Goal: Information Seeking & Learning: Compare options

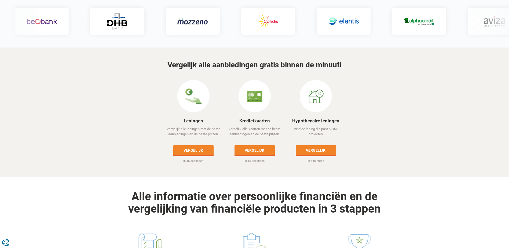
scroll to position [27, 0]
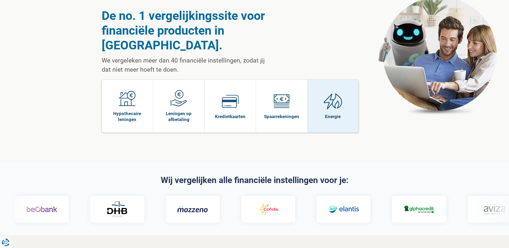
click at [340, 93] on img at bounding box center [332, 101] width 19 height 17
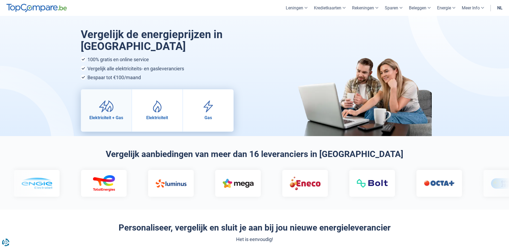
click at [109, 100] on img at bounding box center [106, 106] width 15 height 12
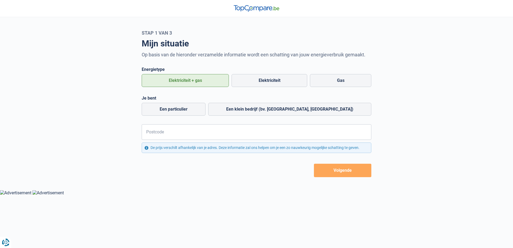
click at [344, 173] on button "Volgende" at bounding box center [342, 170] width 57 height 13
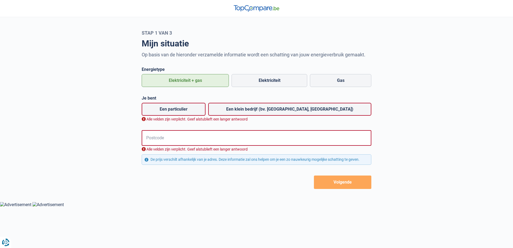
click at [189, 108] on label "Een particulier" at bounding box center [174, 109] width 64 height 13
click at [189, 108] on input "Een particulier" at bounding box center [174, 109] width 64 height 13
radio input "true"
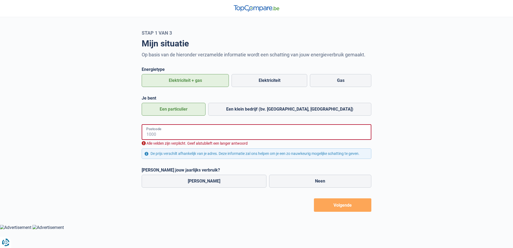
drag, startPoint x: 165, startPoint y: 131, endPoint x: 180, endPoint y: 133, distance: 15.6
click at [165, 131] on input "Postcode" at bounding box center [257, 132] width 230 height 16
type input "2860"
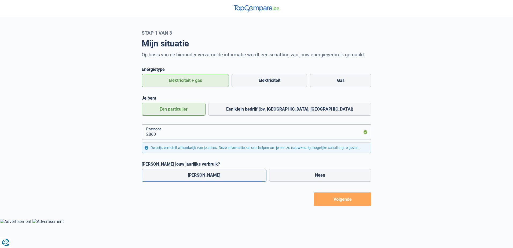
click at [199, 173] on label "Ja" at bounding box center [204, 175] width 125 height 13
click at [199, 173] on input "Ja" at bounding box center [204, 175] width 125 height 13
radio input "true"
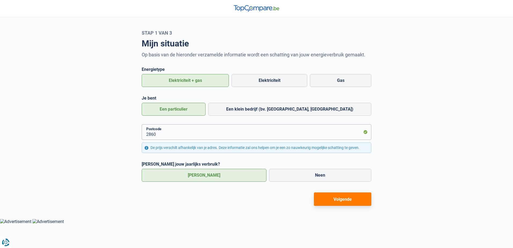
click at [344, 199] on button "Volgende" at bounding box center [342, 198] width 57 height 13
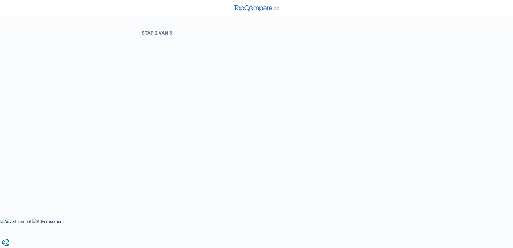
select select "Type meter"
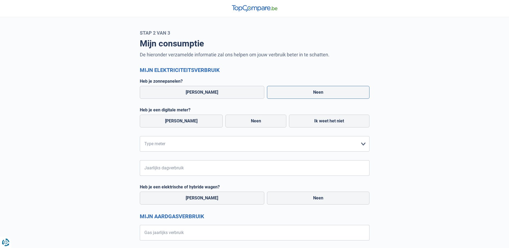
click at [305, 90] on label "Neen" at bounding box center [318, 92] width 102 height 13
click at [305, 90] on input "Neen" at bounding box center [318, 92] width 102 height 13
radio input "true"
radio input "false"
radio input "true"
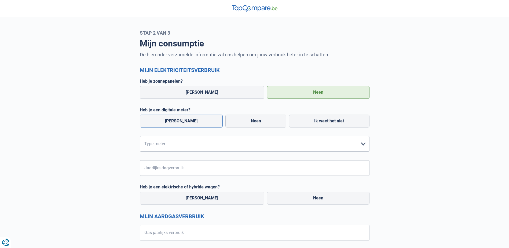
click at [169, 118] on label "[PERSON_NAME]" at bounding box center [181, 121] width 83 height 13
click at [169, 118] on input "[PERSON_NAME]" at bounding box center [181, 121] width 83 height 13
radio input "true"
click at [362, 141] on select "form.selectOption Enkelvoudig Tweevoudig Enkelvoudig + uitsluitend nachttarief …" at bounding box center [255, 144] width 230 height 16
select select "day_night_bi_hourly"
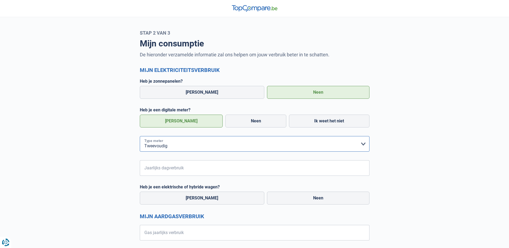
click at [140, 136] on select "form.selectOption Enkelvoudig Tweevoudig Enkelvoudig + uitsluitend nachttarief …" at bounding box center [255, 144] width 230 height 16
click at [312, 200] on label "Neen" at bounding box center [318, 197] width 102 height 13
click at [312, 200] on input "Neen" at bounding box center [318, 197] width 102 height 13
radio input "true"
radio input "false"
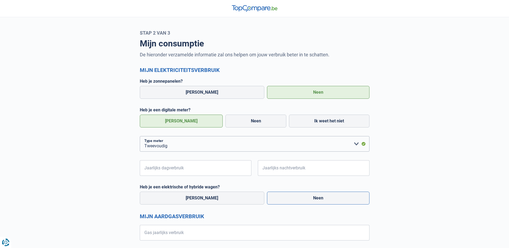
radio input "true"
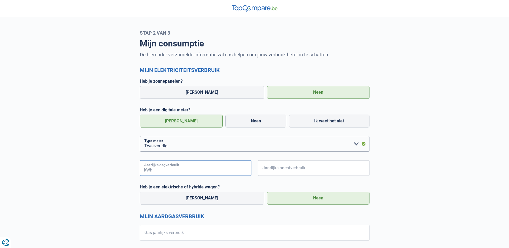
drag, startPoint x: 183, startPoint y: 168, endPoint x: 197, endPoint y: 170, distance: 14.0
click at [183, 168] on input "Jaarlijks dagverbruik" at bounding box center [202, 168] width 98 height 16
type input "3000"
type input "3500"
type input "35000"
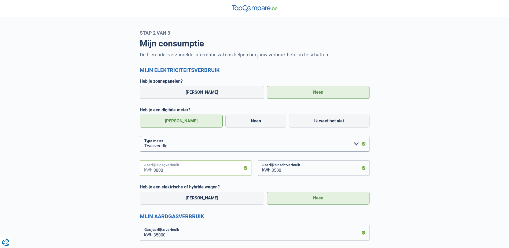
scroll to position [35, 0]
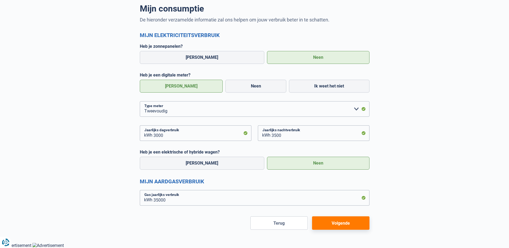
click at [339, 222] on button "Volgende" at bounding box center [340, 222] width 57 height 13
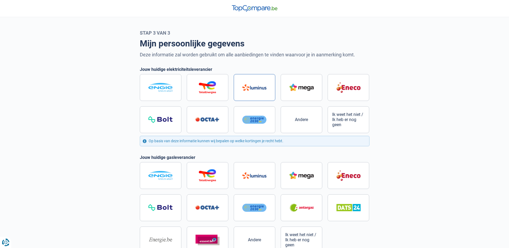
click at [250, 83] on label at bounding box center [255, 87] width 42 height 27
click at [250, 83] on input "radio" at bounding box center [255, 103] width 230 height 59
radio input "true"
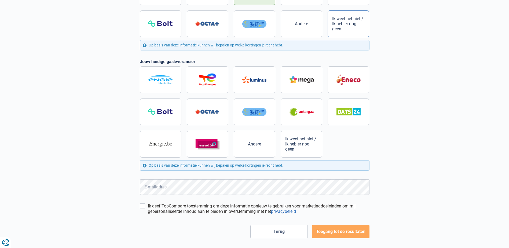
scroll to position [104, 0]
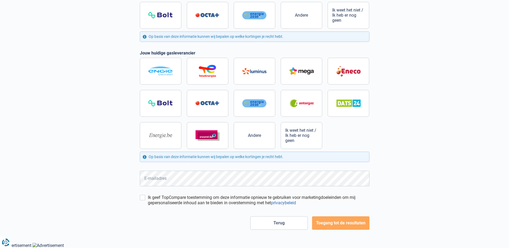
click at [335, 222] on button "Toegang tot de resultaten" at bounding box center [340, 222] width 57 height 13
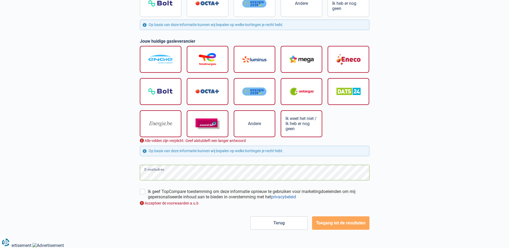
scroll to position [116, 0]
click at [339, 223] on button "Toegang tot de resultaten" at bounding box center [340, 222] width 57 height 13
click at [142, 191] on input "Ik geef TopCompare toestemming om deze informatie opnieuw te gebruiken voor mar…" at bounding box center [142, 191] width 5 height 5
checkbox input "true"
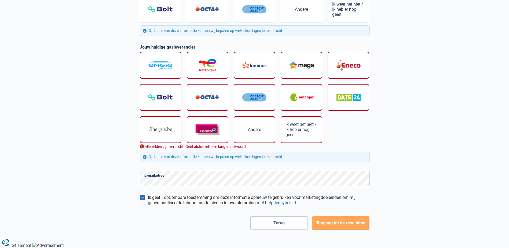
scroll to position [110, 0]
click at [346, 226] on button "Toegang tot de resultaten" at bounding box center [340, 222] width 57 height 13
click at [215, 63] on img at bounding box center [207, 65] width 24 height 13
click at [215, 63] on input "radio" at bounding box center [255, 100] width 230 height 97
radio input "true"
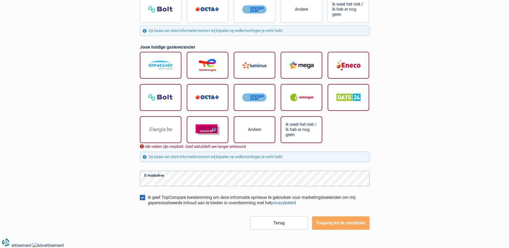
scroll to position [104, 0]
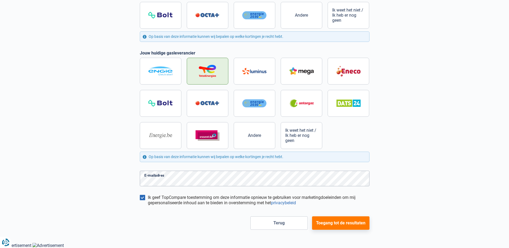
click at [343, 220] on button "Toegang tot de resultaten" at bounding box center [340, 222] width 57 height 13
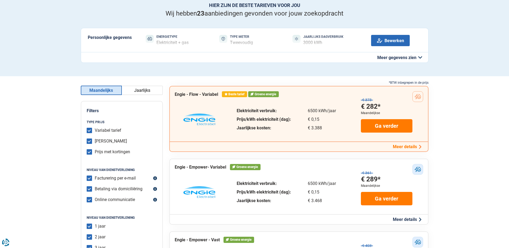
scroll to position [54, 0]
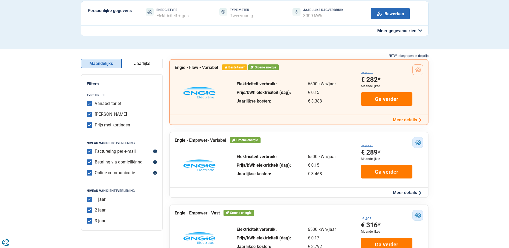
click at [95, 104] on label "Variabel tarief" at bounding box center [108, 103] width 27 height 5
click at [90, 104] on input "Variabel tarief" at bounding box center [89, 103] width 5 height 5
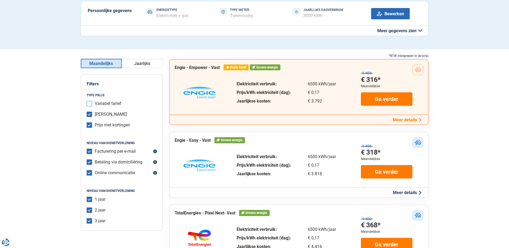
click at [90, 104] on input "Variabel tarief" at bounding box center [89, 103] width 5 height 5
checkbox input "true"
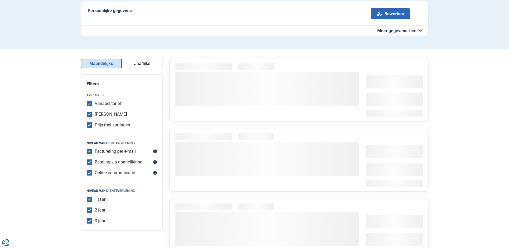
click at [89, 112] on input "Vast tarief" at bounding box center [89, 114] width 5 height 5
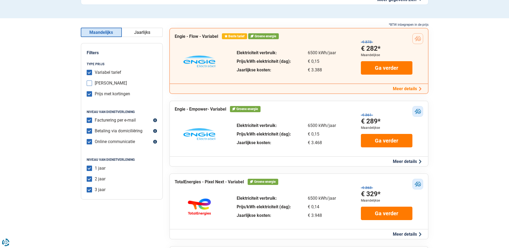
scroll to position [80, 0]
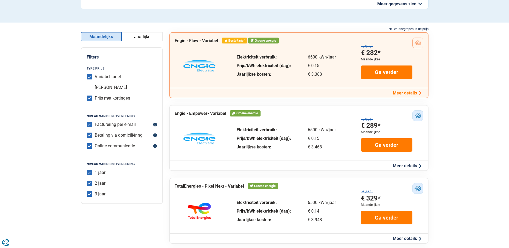
click at [89, 86] on input "Vast tarief" at bounding box center [89, 87] width 5 height 5
checkbox input "true"
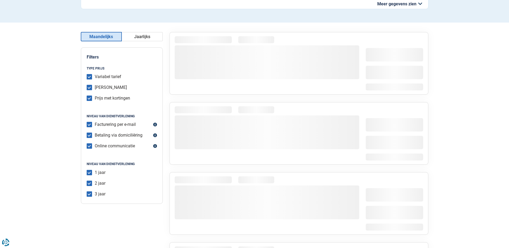
click at [95, 76] on label "Variabel tarief" at bounding box center [108, 76] width 27 height 5
click at [89, 76] on input "Variabel tarief" at bounding box center [89, 76] width 5 height 5
checkbox input "false"
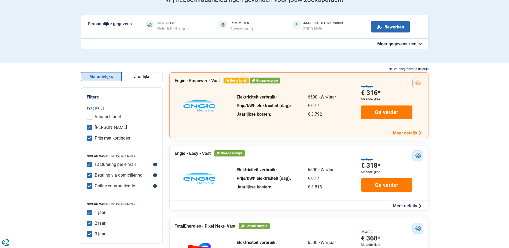
scroll to position [0, 0]
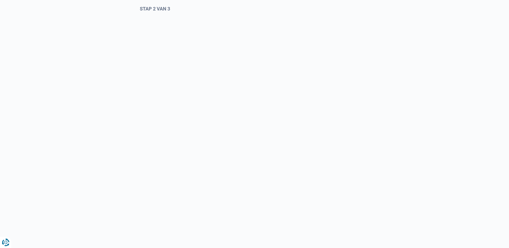
scroll to position [35, 0]
select select "day_night_bi_hourly"
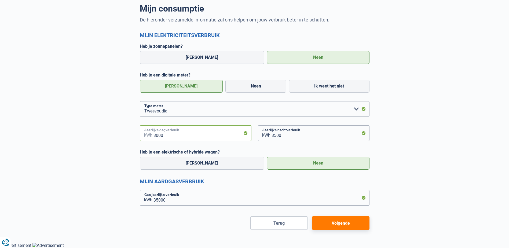
click at [168, 136] on input "3000" at bounding box center [202, 133] width 98 height 16
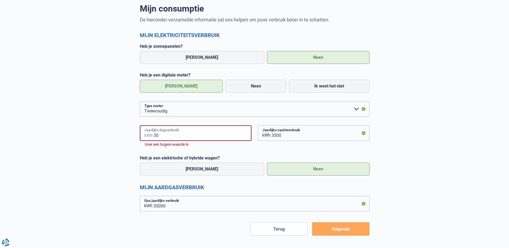
type input "3"
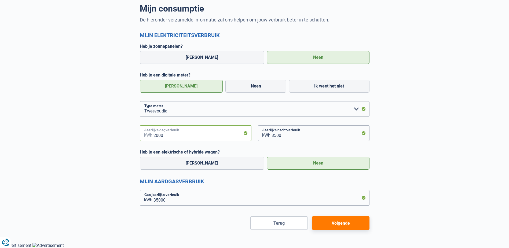
type input "2000"
click at [286, 136] on input "3500" at bounding box center [320, 133] width 98 height 16
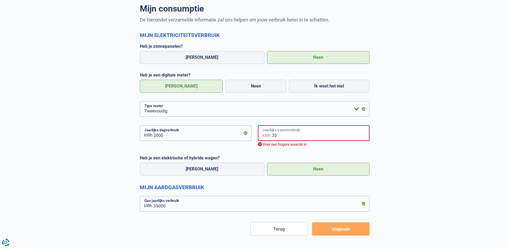
type input "3"
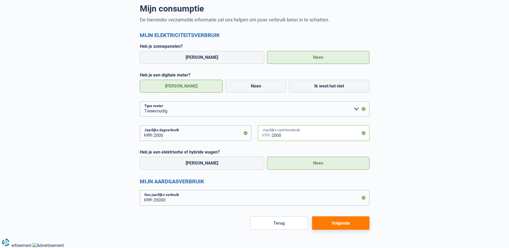
type input "2000"
click at [339, 225] on button "Volgende" at bounding box center [340, 222] width 57 height 13
radio input "false"
radio input "true"
radio input "false"
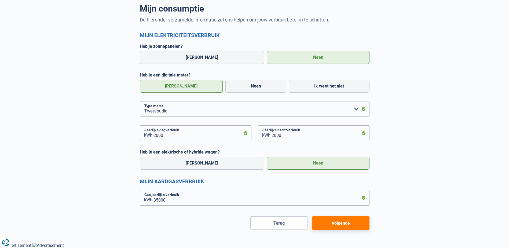
radio input "true"
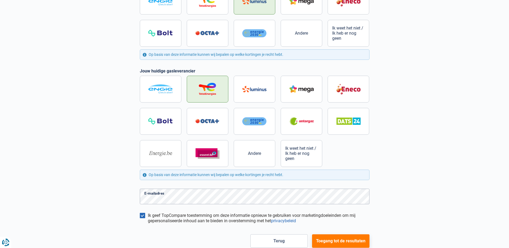
scroll to position [88, 0]
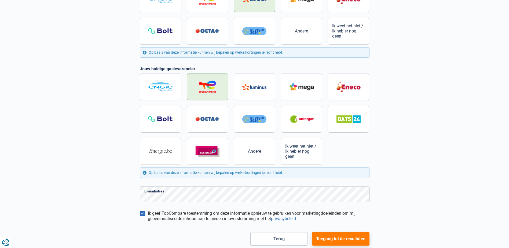
click at [344, 239] on button "Toegang tot de resultaten" at bounding box center [340, 238] width 57 height 13
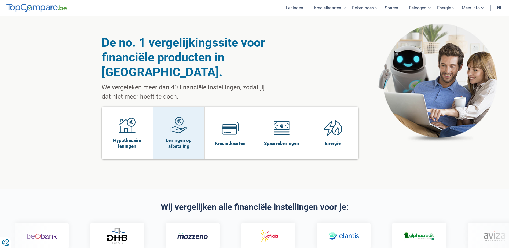
click at [176, 117] on img at bounding box center [178, 125] width 17 height 17
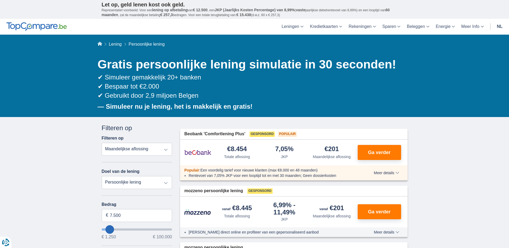
click at [499, 25] on link "nl" at bounding box center [499, 27] width 12 height 16
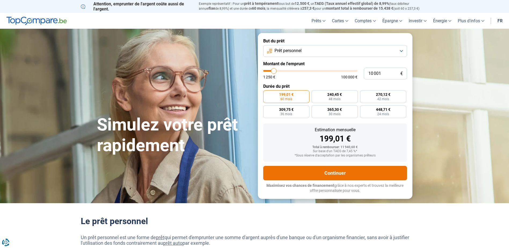
click at [337, 171] on button "Continuer" at bounding box center [335, 173] width 144 height 14
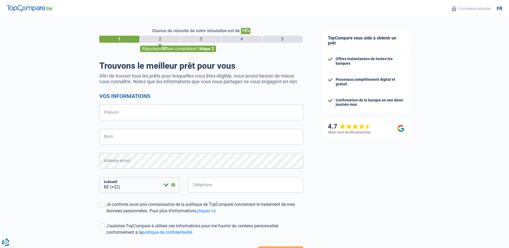
select select "32"
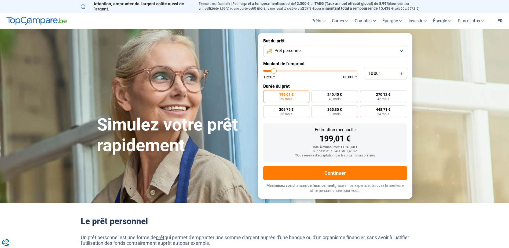
click at [501, 19] on link "fr" at bounding box center [500, 21] width 12 height 16
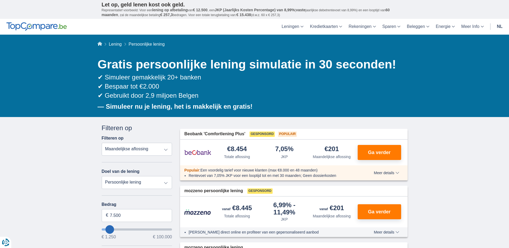
click at [495, 25] on link "nl" at bounding box center [499, 27] width 12 height 16
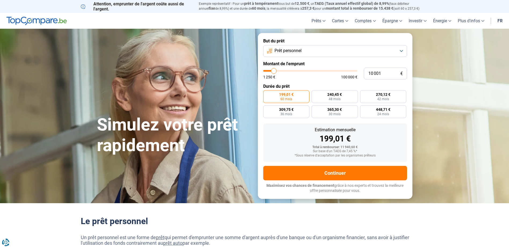
drag, startPoint x: 452, startPoint y: 26, endPoint x: 425, endPoint y: 45, distance: 32.8
click at [425, 45] on section "Simulez votre prêt rapidement Simulez votre prêt rapidement But du prêt Prêt pe…" at bounding box center [254, 116] width 509 height 174
click at [500, 18] on link "fr" at bounding box center [500, 21] width 12 height 16
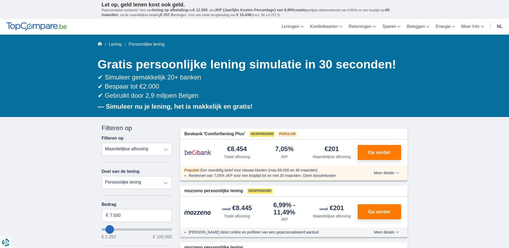
click at [498, 25] on link "nl" at bounding box center [499, 27] width 12 height 16
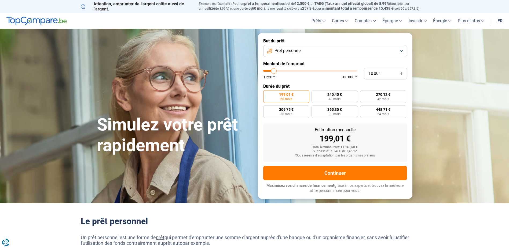
click at [403, 50] on button "Prêt personnel" at bounding box center [335, 51] width 144 height 12
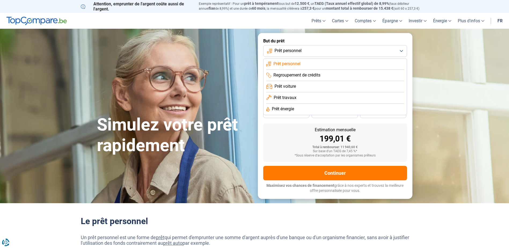
click at [284, 108] on span "Prêt énergie" at bounding box center [283, 109] width 22 height 6
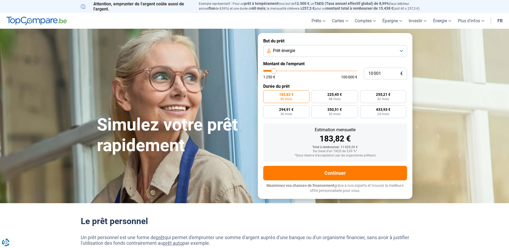
click at [401, 50] on button "Prêt énergie" at bounding box center [335, 51] width 144 height 12
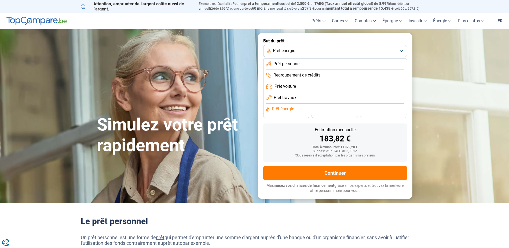
drag, startPoint x: 57, startPoint y: 75, endPoint x: 76, endPoint y: 76, distance: 18.8
click at [57, 75] on section "Simulez votre prêt rapidement Simulez votre prêt rapidement But du prêt Prêt én…" at bounding box center [254, 116] width 509 height 174
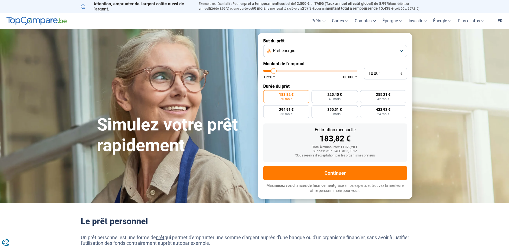
click at [207, 75] on div "Simulez votre prêt rapidement But du prêt Prêt énergie Montant de l'emprunt 10 …" at bounding box center [255, 115] width 322 height 165
